Goal: Obtain resource: Download file/media

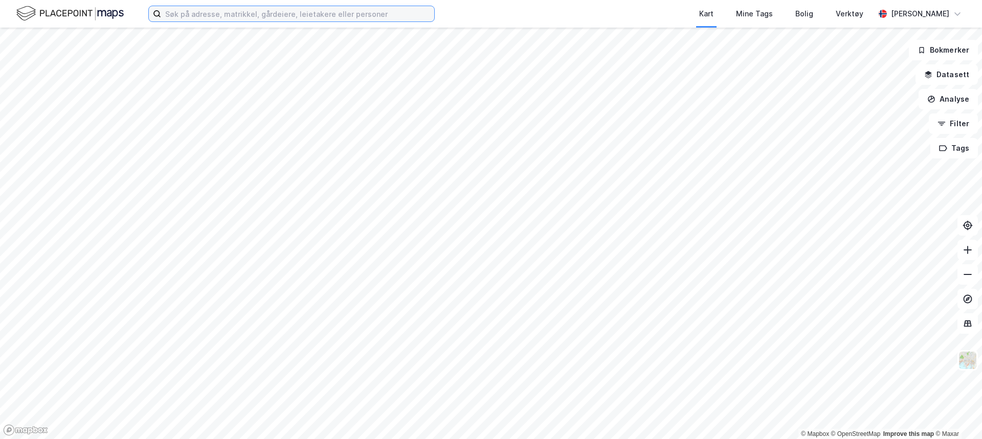
click at [292, 13] on input at bounding box center [297, 13] width 273 height 15
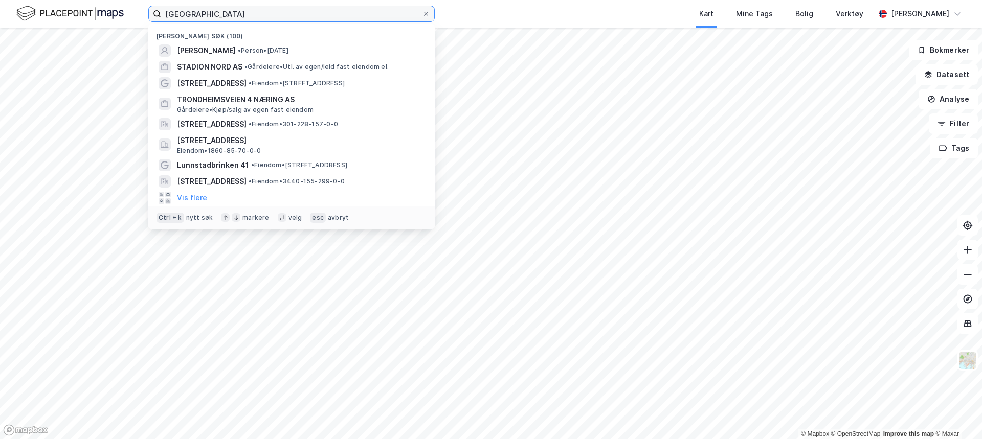
type input "[GEOGRAPHIC_DATA]"
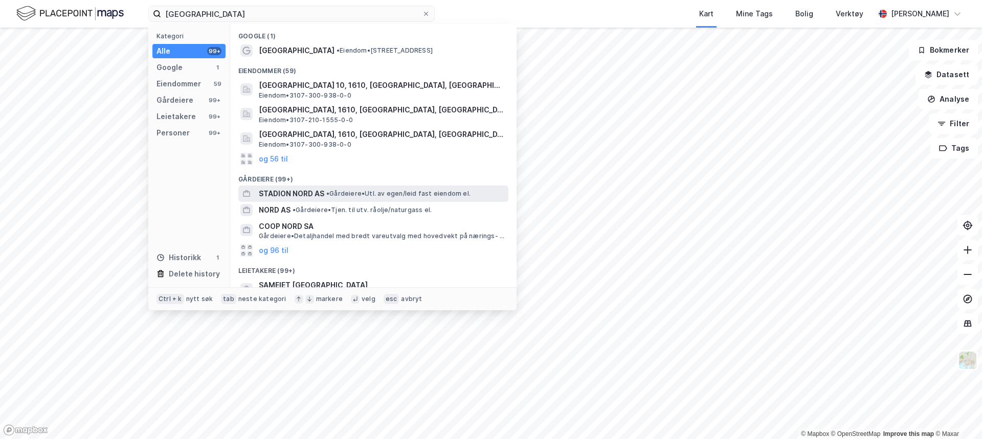
click at [312, 194] on span "STADION NORD AS" at bounding box center [291, 194] width 65 height 12
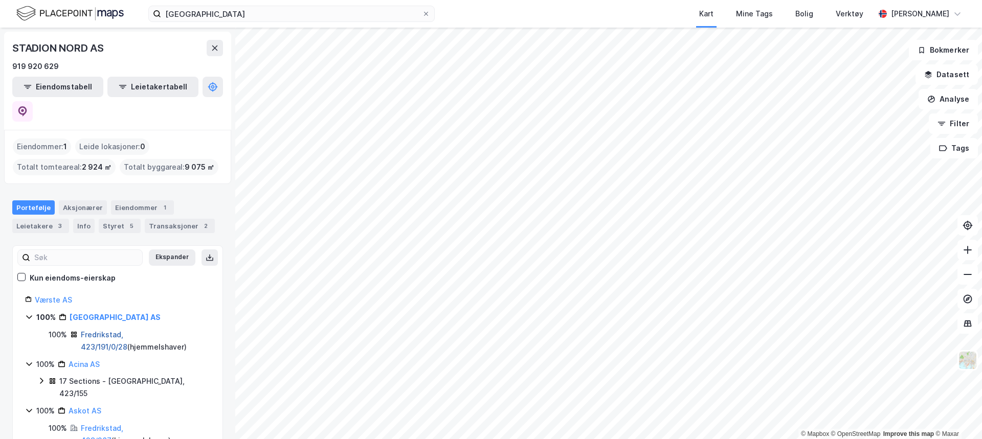
click at [127, 330] on link "Fredrikstad, 423/191/0/28" at bounding box center [104, 340] width 47 height 21
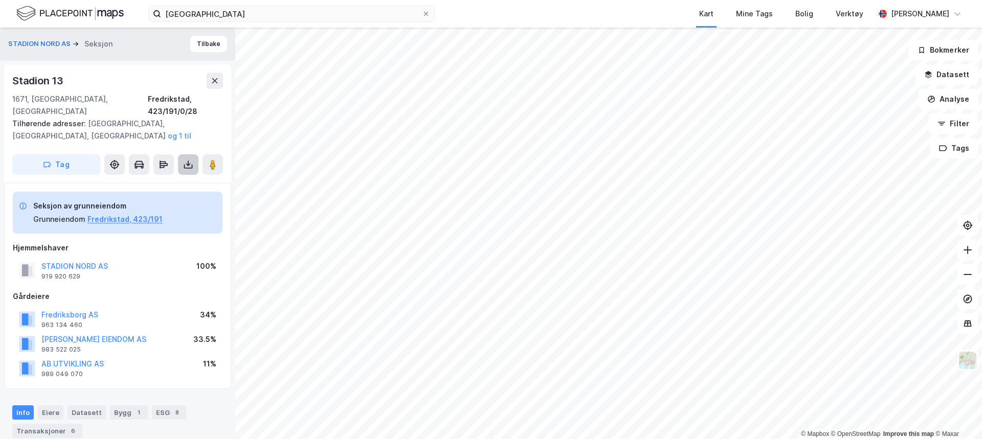
click at [191, 160] on icon at bounding box center [188, 165] width 10 height 10
click at [176, 177] on div "Last ned grunnbok" at bounding box center [143, 185] width 109 height 16
